Goal: Task Accomplishment & Management: Use online tool/utility

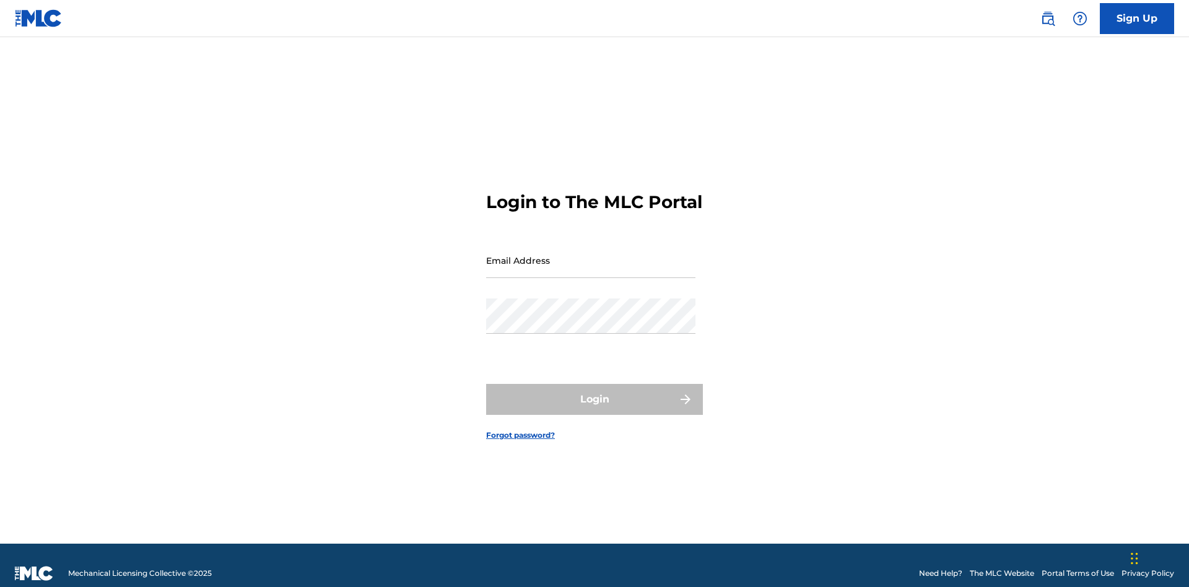
scroll to position [16, 0]
click at [591, 255] on input "Email Address" at bounding box center [590, 260] width 209 height 35
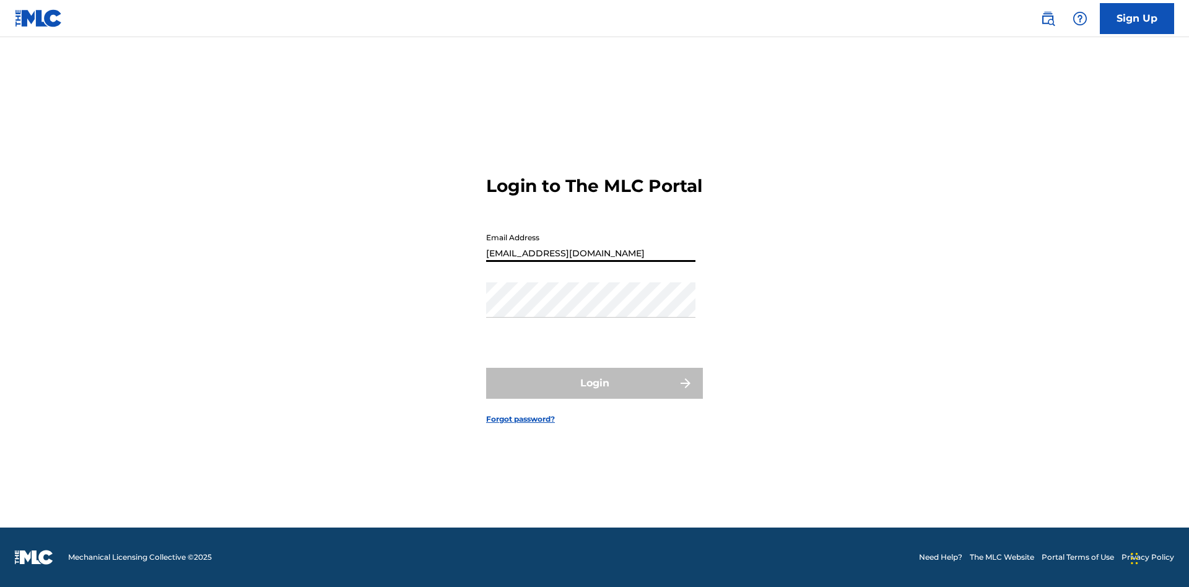
type input "Duke.McTesterson@gmail.com"
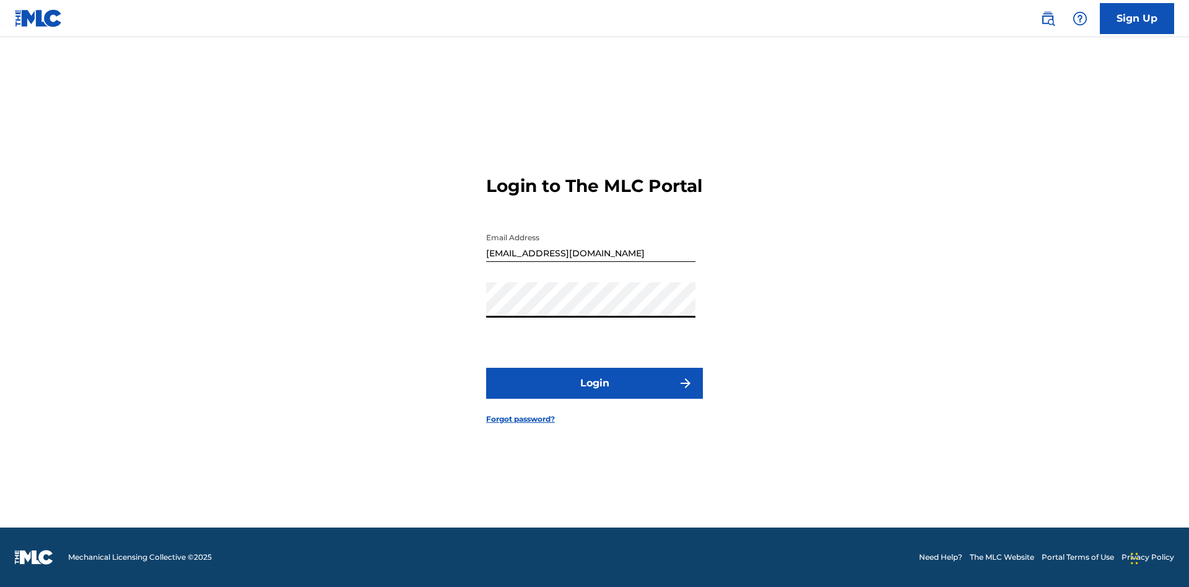
click at [595, 394] on button "Login" at bounding box center [594, 383] width 217 height 31
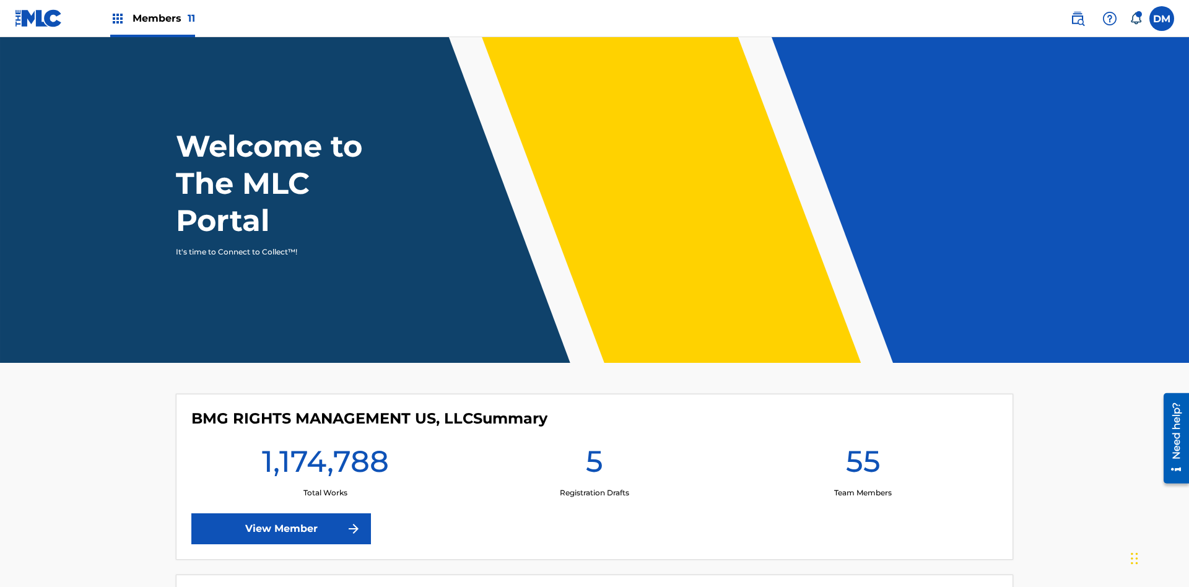
click at [152, 18] on span "Members 11" at bounding box center [164, 18] width 63 height 14
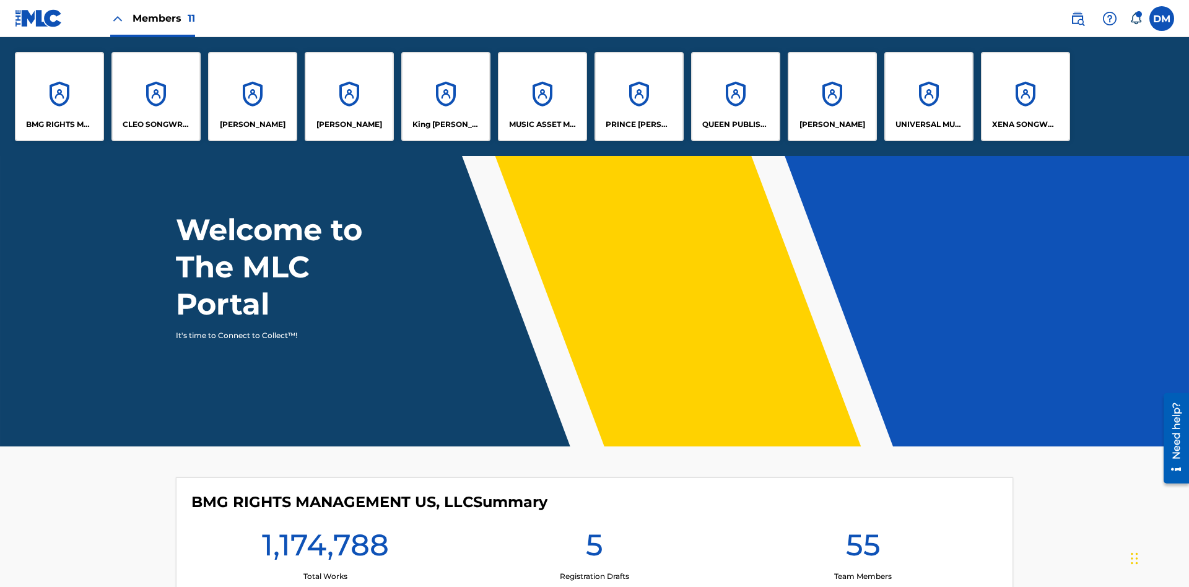
click at [349, 124] on p "EYAMA MCSINGER" at bounding box center [349, 124] width 66 height 11
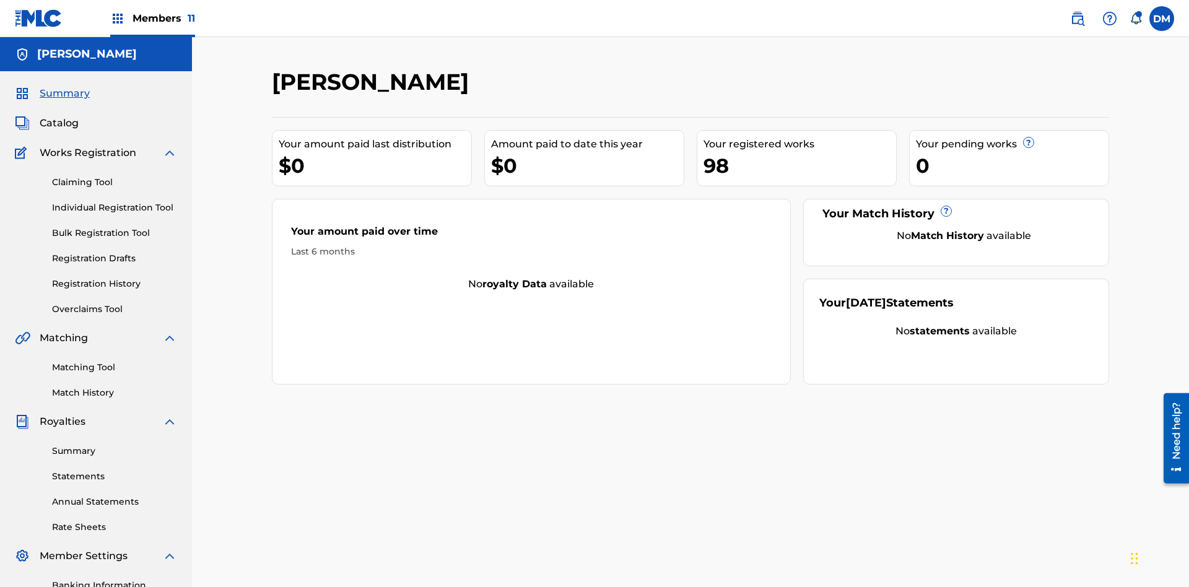
click at [115, 176] on link "Claiming Tool" at bounding box center [114, 182] width 125 height 13
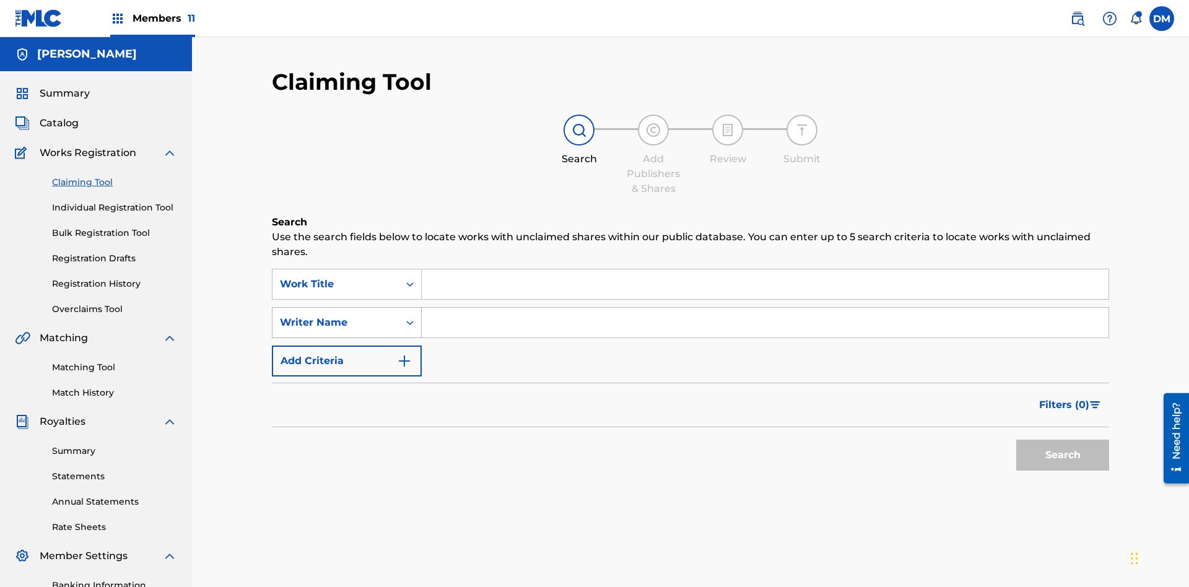
click at [336, 315] on div "Writer Name" at bounding box center [335, 322] width 111 height 15
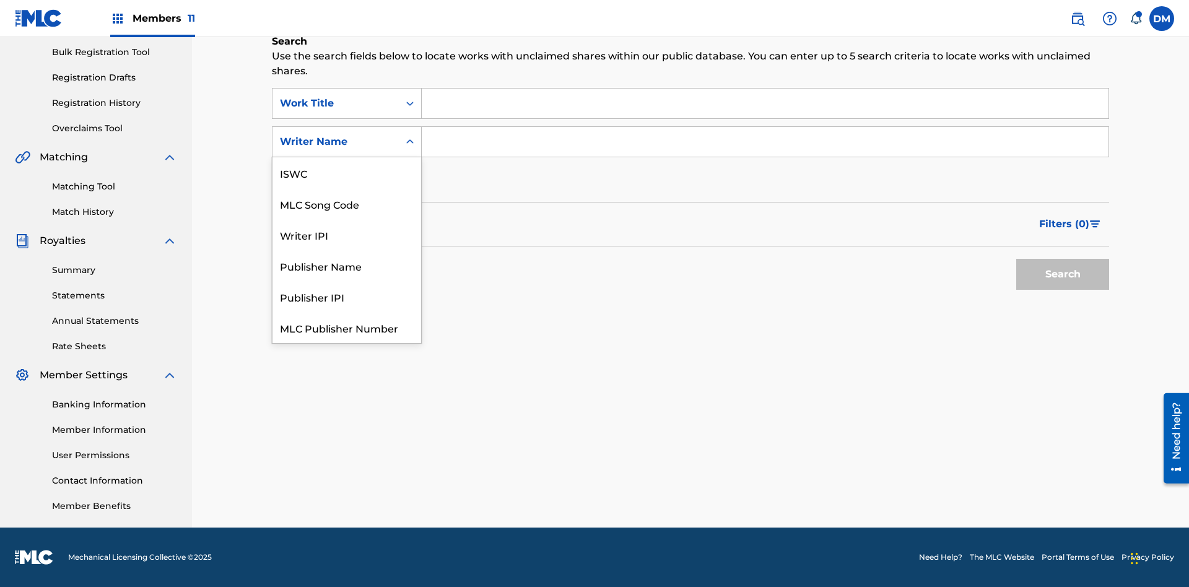
scroll to position [31, 0]
click at [347, 173] on div "MLC Song Code" at bounding box center [346, 172] width 149 height 31
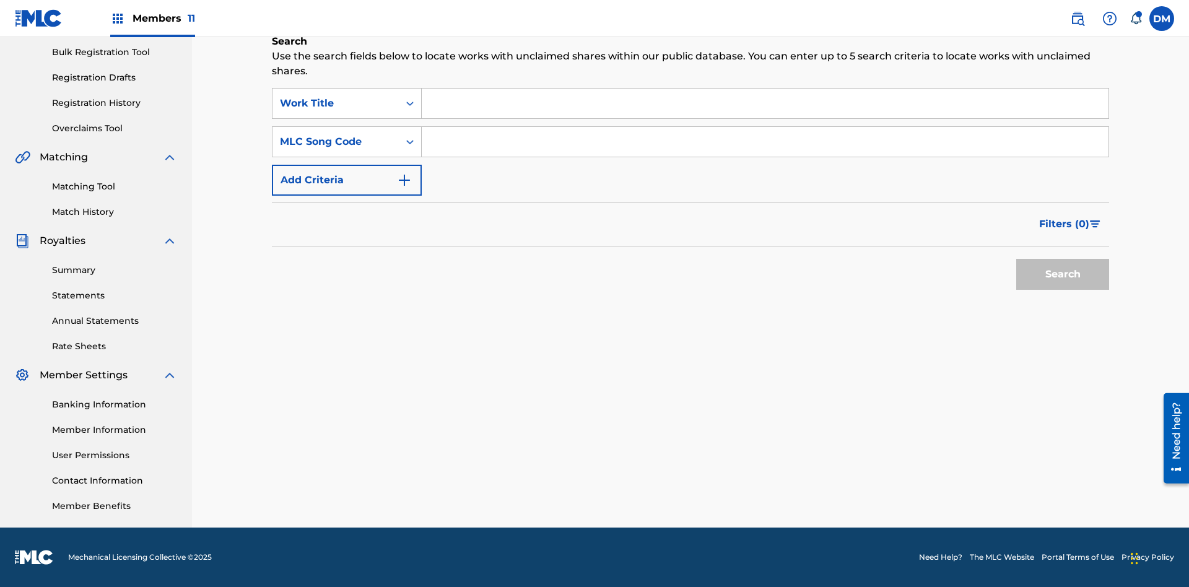
click at [765, 103] on input "Search Form" at bounding box center [765, 104] width 687 height 30
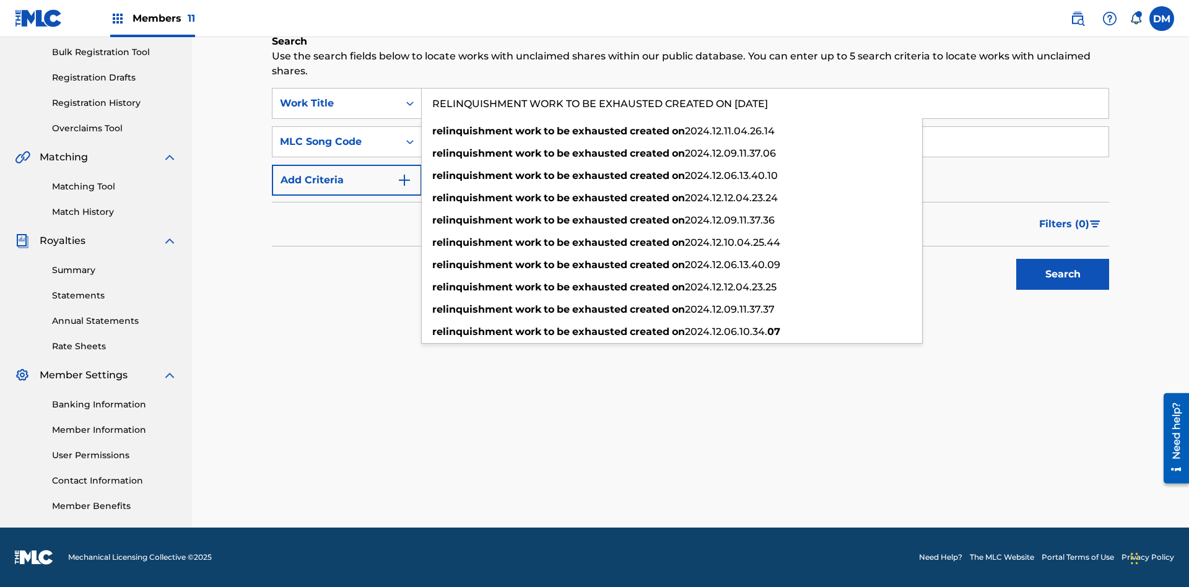
type input "RELINQUISHMENT WORK TO BE EXHAUSTED CREATED ON 2025 07 18"
click at [765, 142] on input "Search Form" at bounding box center [765, 142] width 687 height 30
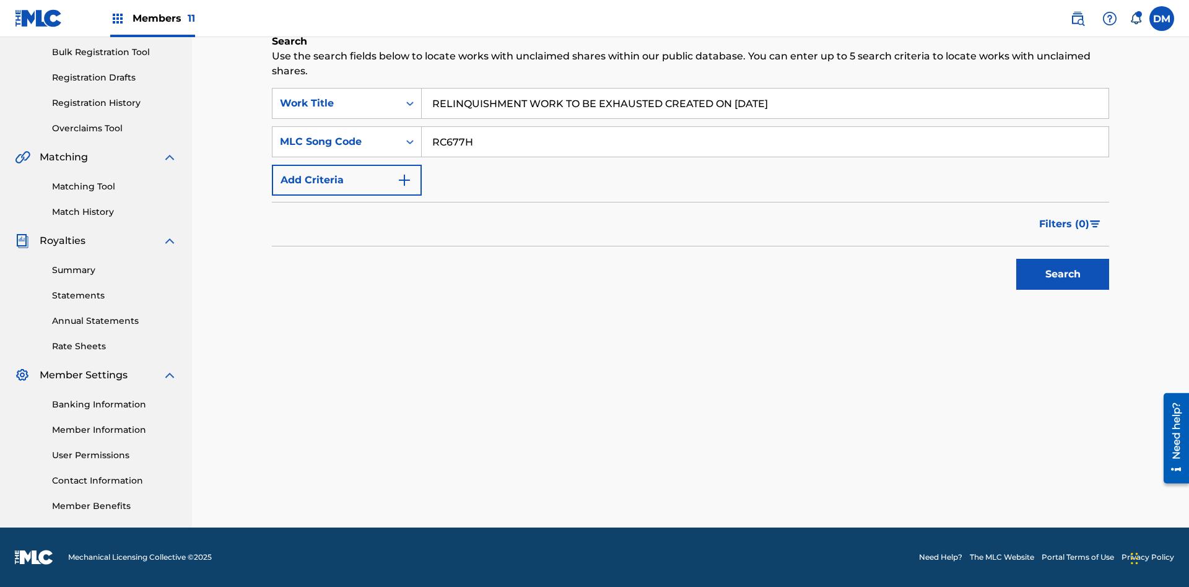
type input "RC677H"
click at [1063, 274] on button "Search" at bounding box center [1062, 274] width 93 height 31
